Goal: Information Seeking & Learning: Check status

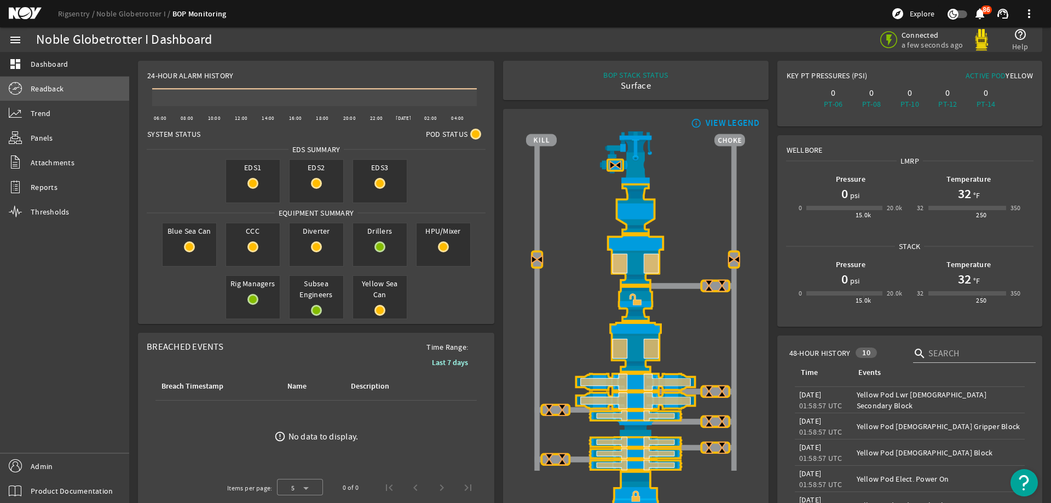
click at [59, 88] on span "Readback" at bounding box center [47, 88] width 33 height 11
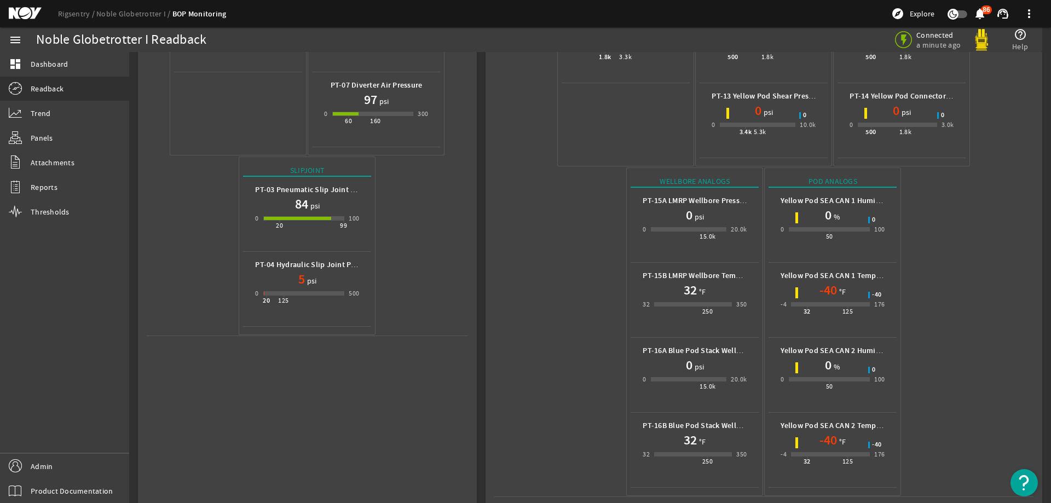
scroll to position [333, 0]
click at [22, 14] on mat-icon at bounding box center [33, 13] width 49 height 13
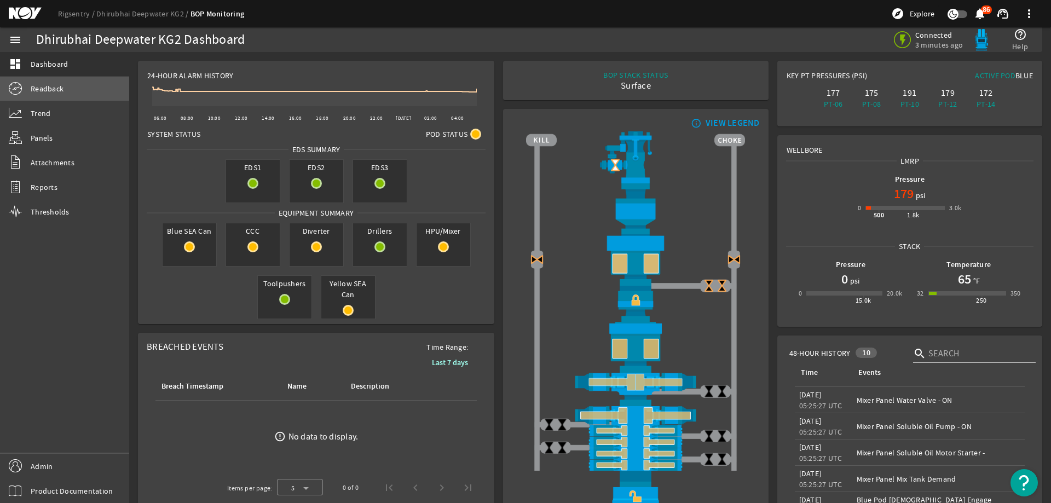
click at [42, 84] on span "Readback" at bounding box center [47, 88] width 33 height 11
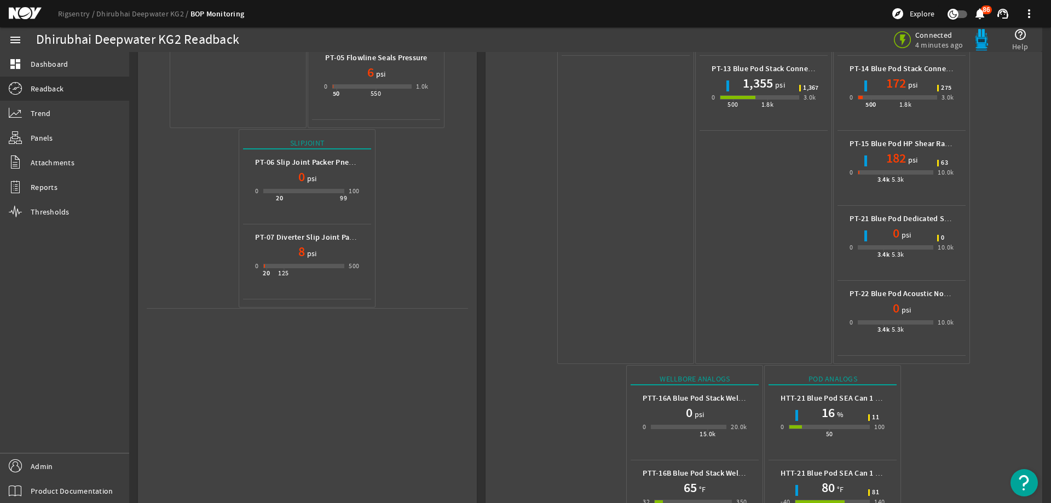
scroll to position [558, 0]
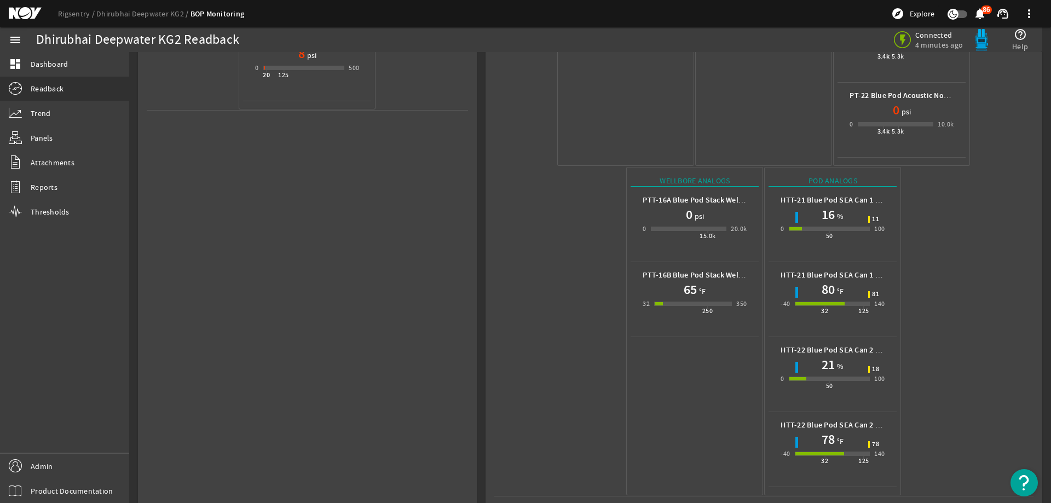
click at [31, 16] on mat-icon at bounding box center [33, 13] width 49 height 13
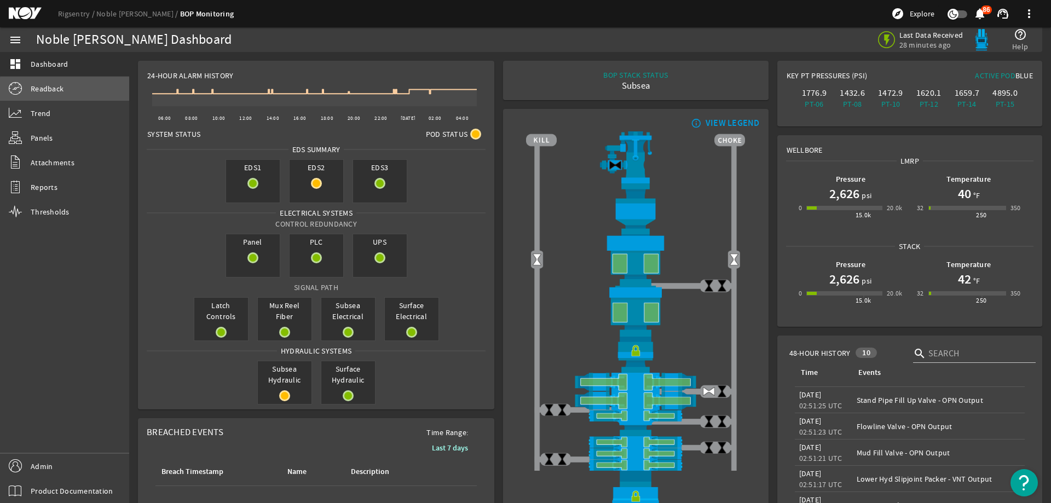
click at [99, 99] on link "Readback" at bounding box center [64, 89] width 129 height 24
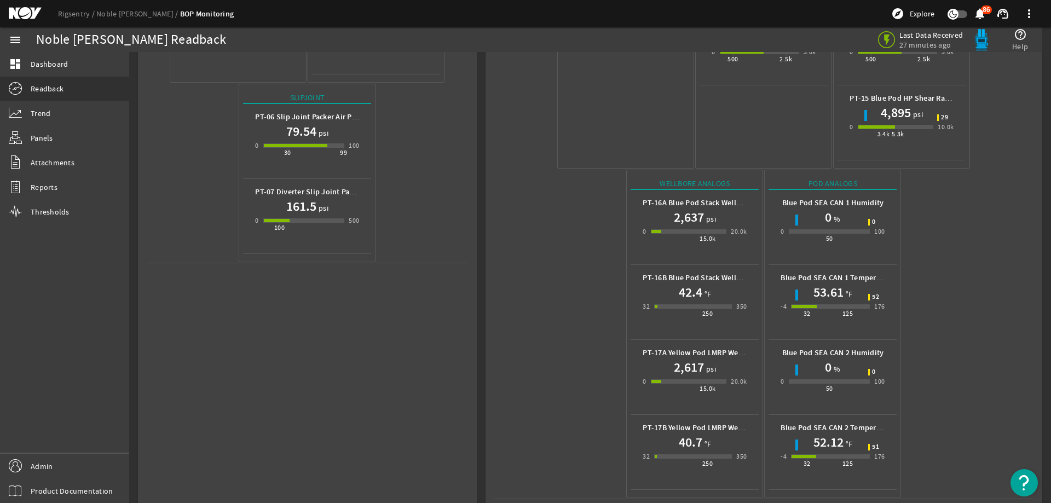
scroll to position [408, 0]
click at [30, 13] on mat-icon at bounding box center [33, 13] width 49 height 13
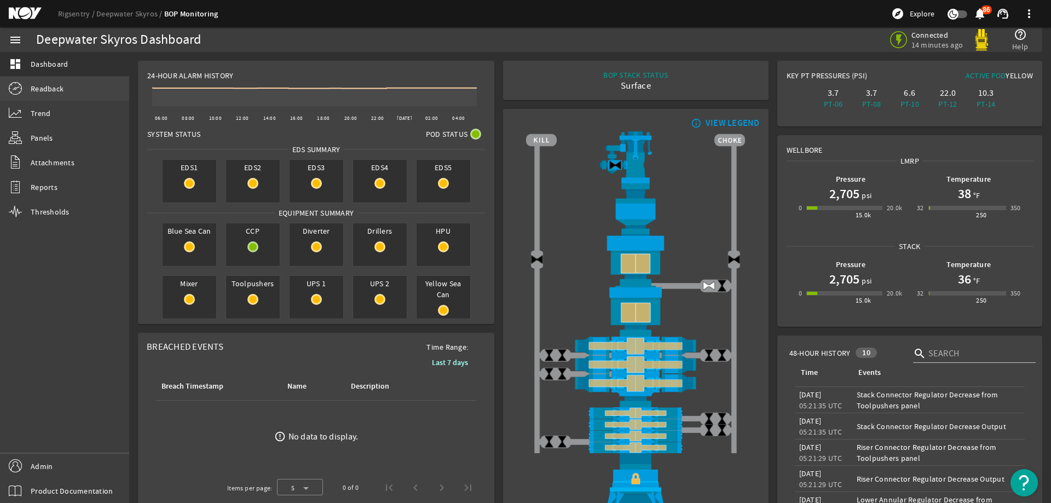
click at [101, 96] on link "Readback" at bounding box center [64, 89] width 129 height 24
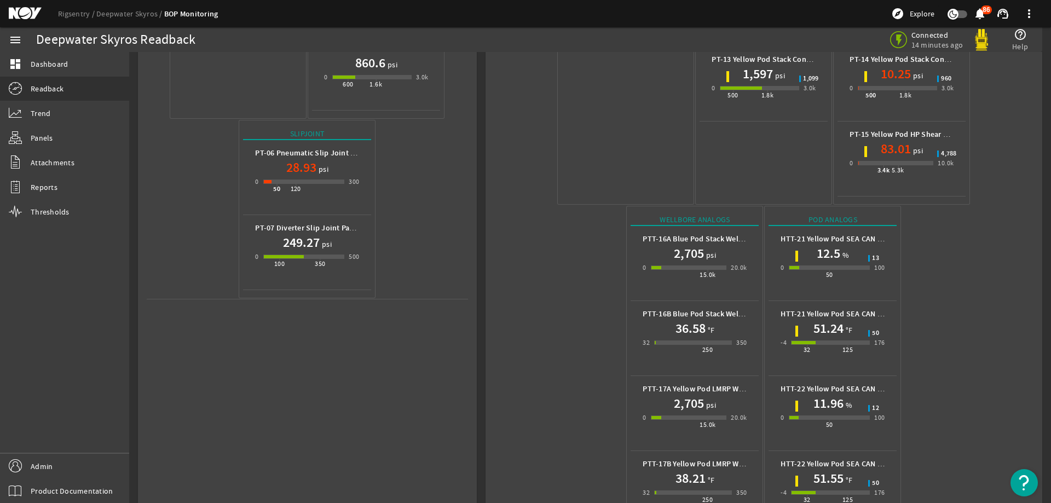
scroll to position [408, 0]
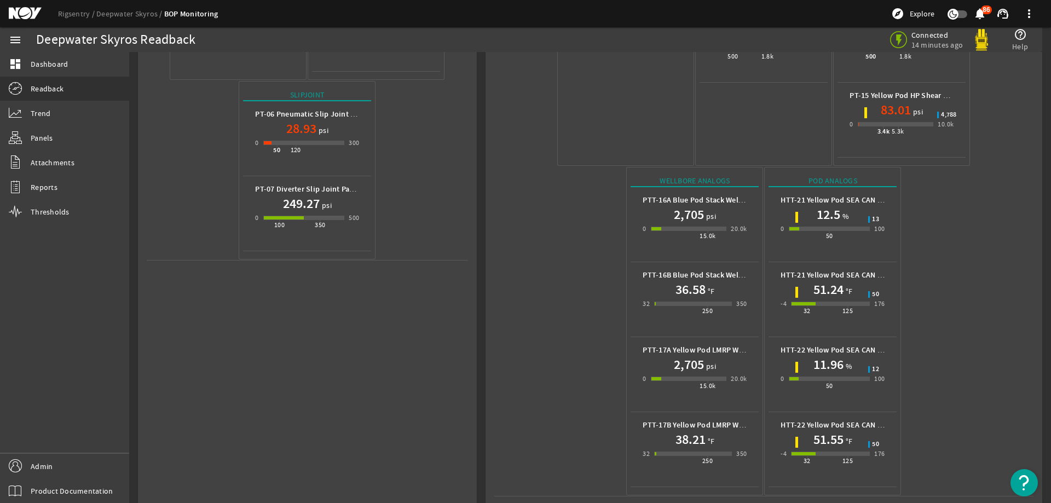
click at [24, 12] on mat-icon at bounding box center [33, 13] width 49 height 13
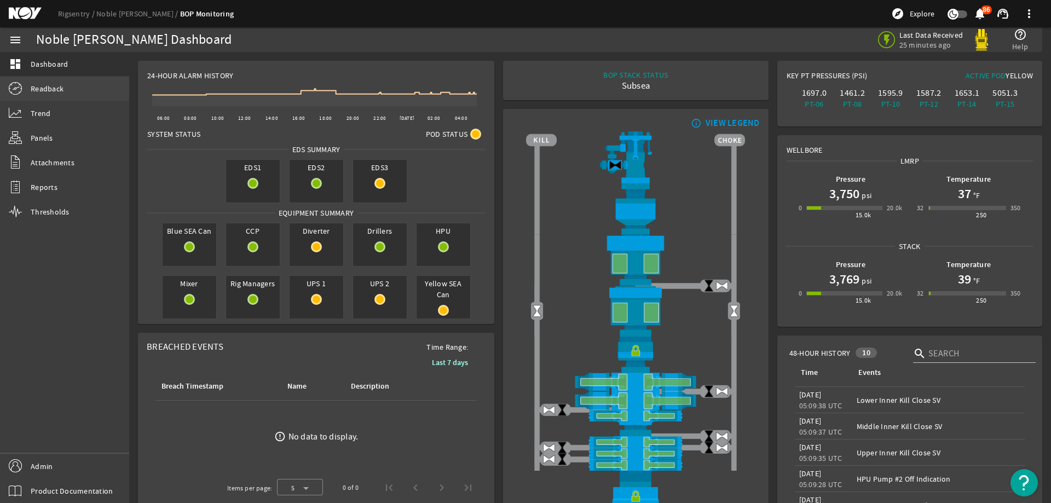
click at [84, 92] on link "Readback" at bounding box center [64, 89] width 129 height 24
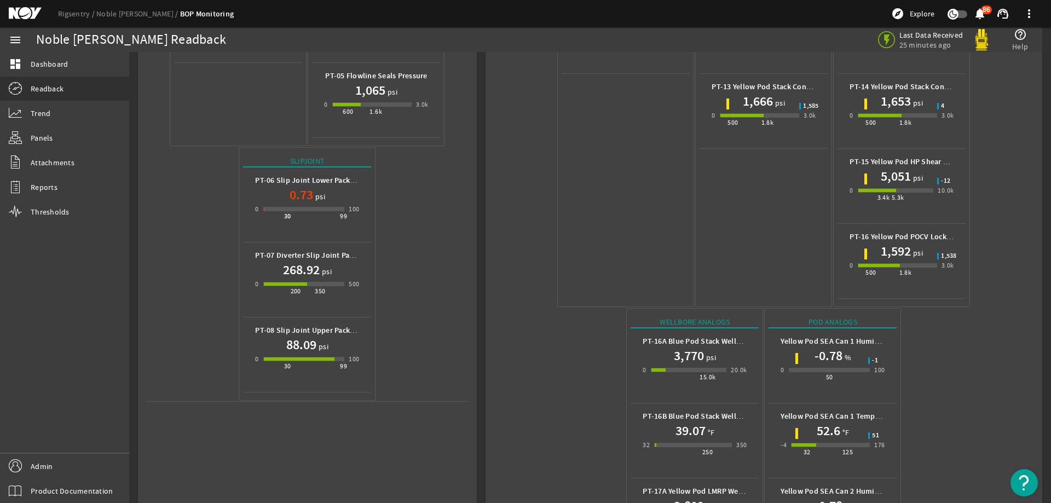
scroll to position [483, 0]
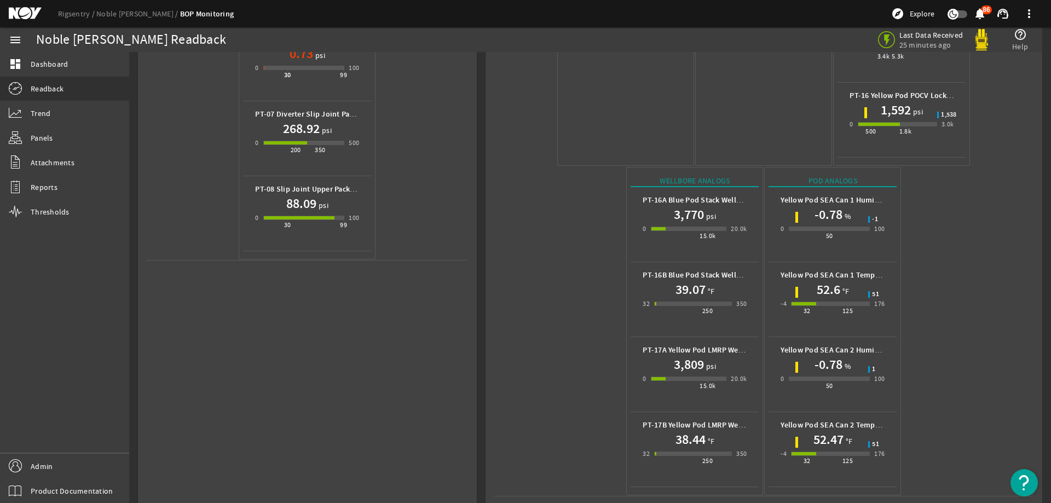
click at [23, 14] on mat-icon at bounding box center [33, 13] width 49 height 13
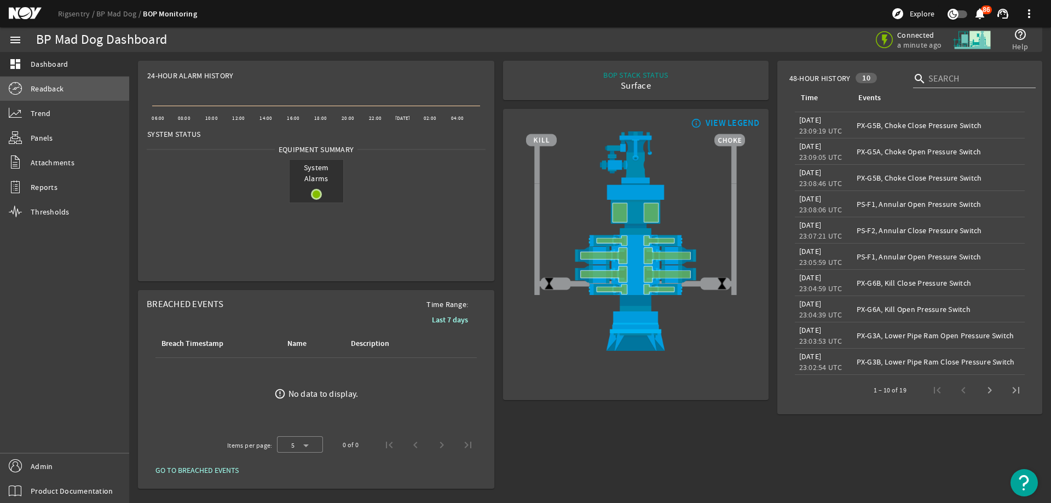
click at [113, 91] on link "Readback" at bounding box center [64, 89] width 129 height 24
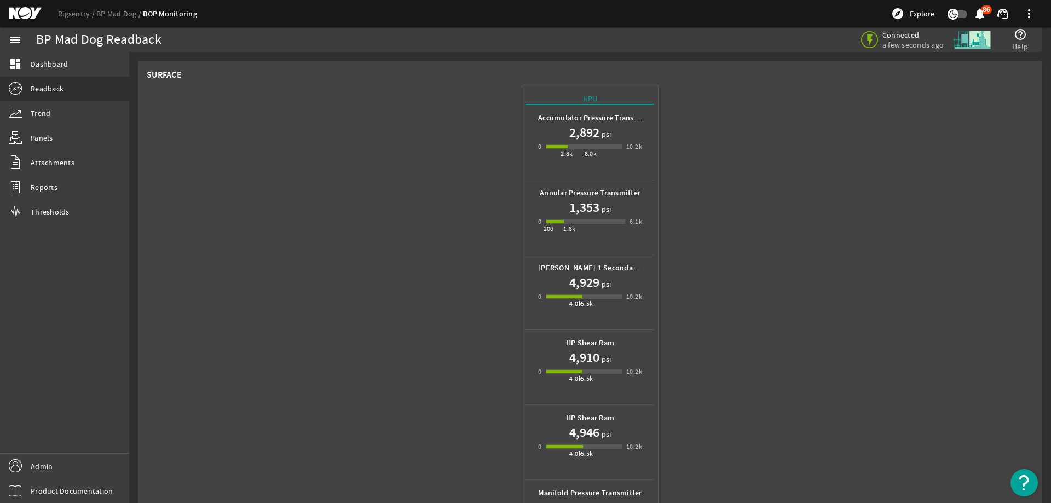
click at [25, 16] on mat-icon at bounding box center [33, 13] width 49 height 13
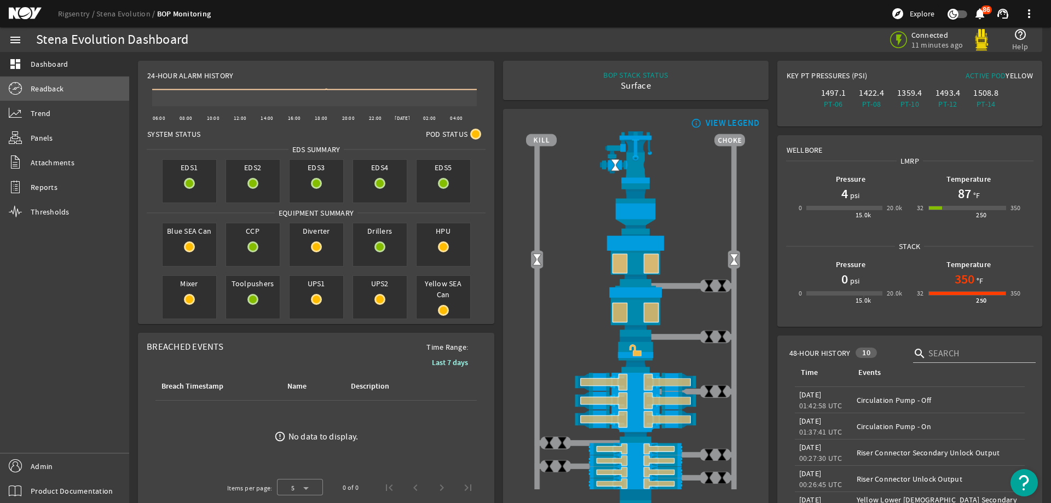
click at [107, 85] on link "Readback" at bounding box center [64, 89] width 129 height 24
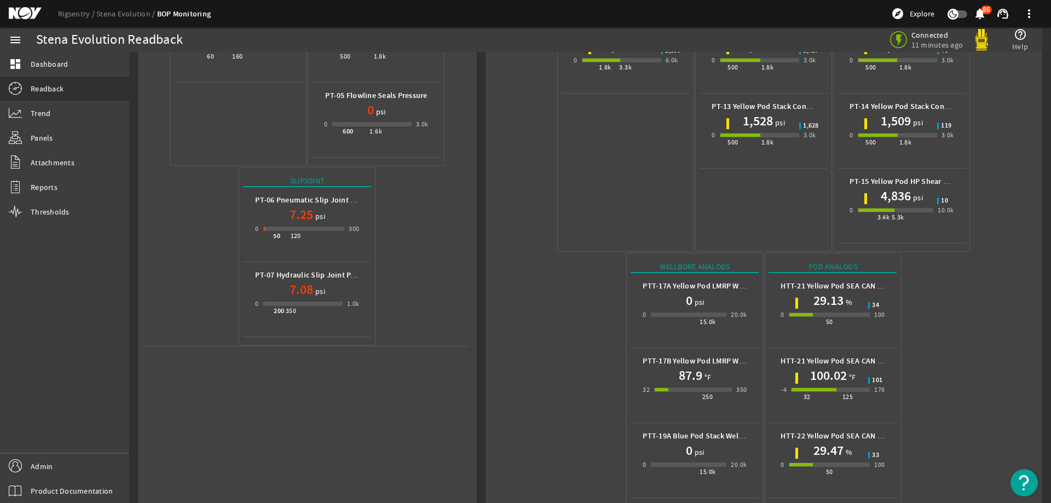
scroll to position [408, 0]
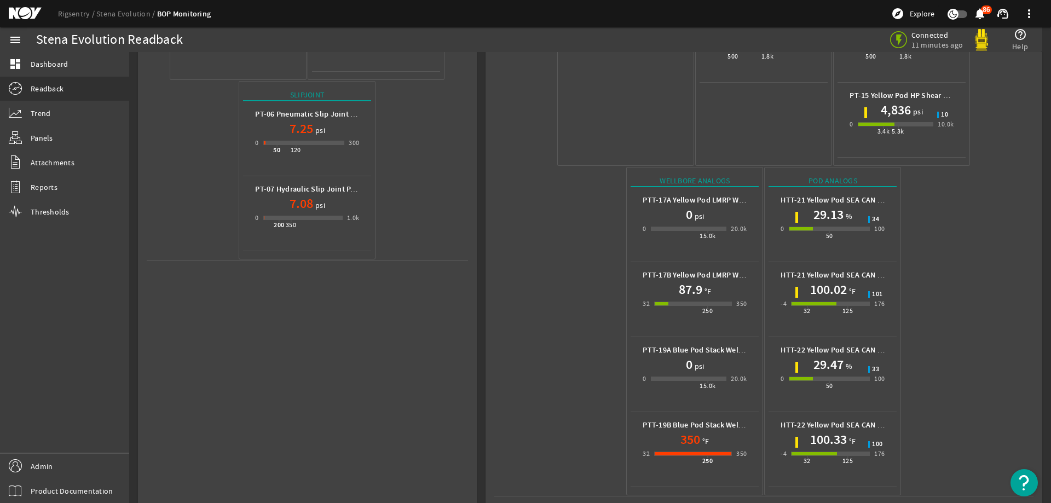
click at [25, 13] on mat-icon at bounding box center [33, 13] width 49 height 13
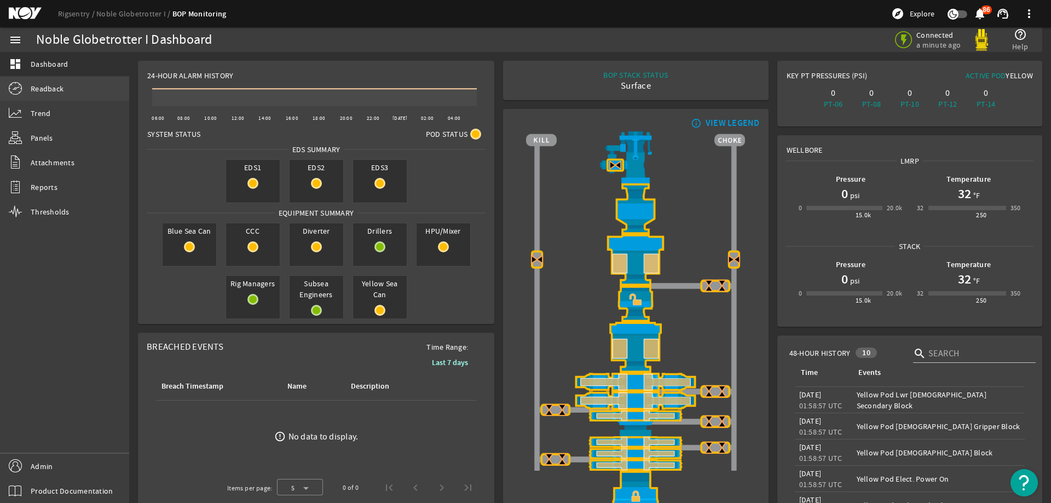
click at [68, 97] on link "Readback" at bounding box center [64, 89] width 129 height 24
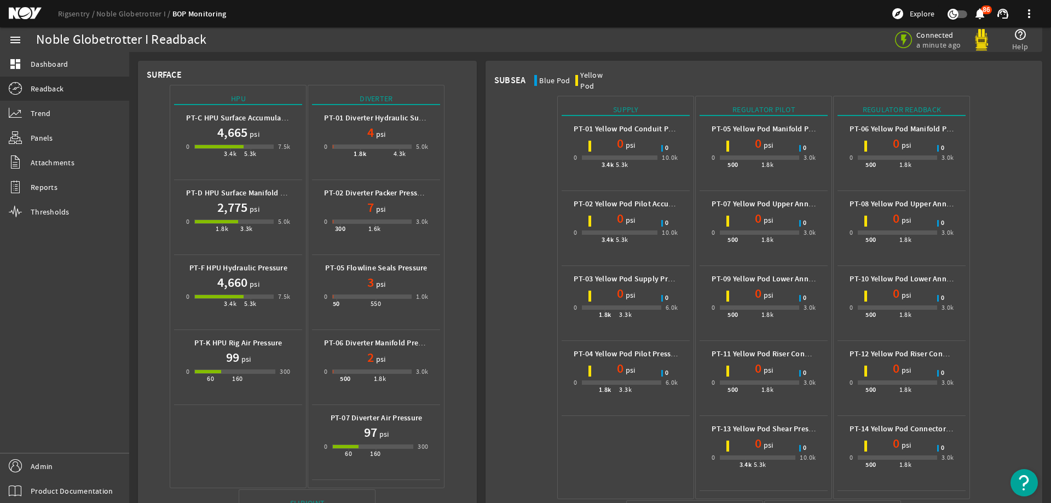
drag, startPoint x: 26, startPoint y: 18, endPoint x: 33, endPoint y: 2, distance: 17.6
click at [26, 17] on mat-icon at bounding box center [33, 13] width 49 height 13
